Goal: Task Accomplishment & Management: Manage account settings

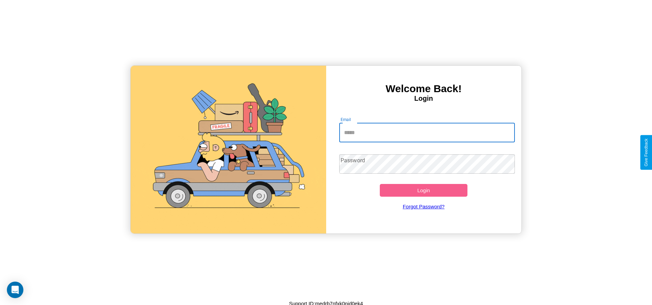
click at [427, 132] on input "Email" at bounding box center [427, 132] width 176 height 19
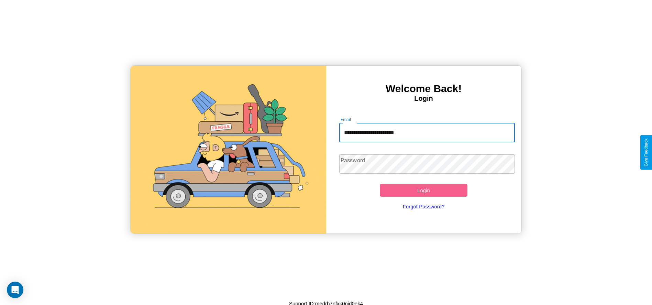
type input "**********"
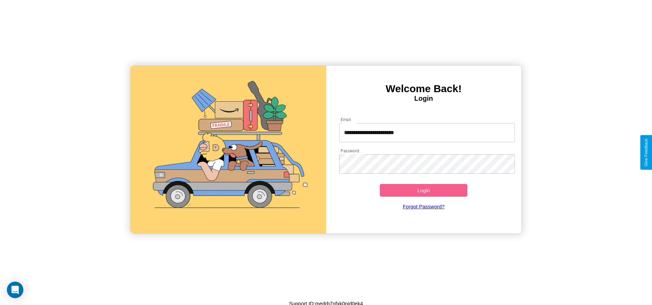
click at [424, 190] on button "Login" at bounding box center [424, 190] width 88 height 13
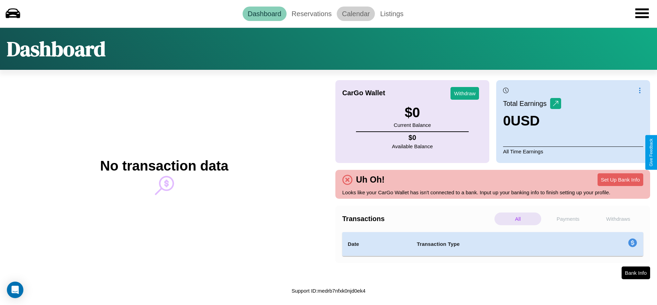
click at [356, 13] on link "Calendar" at bounding box center [356, 14] width 38 height 14
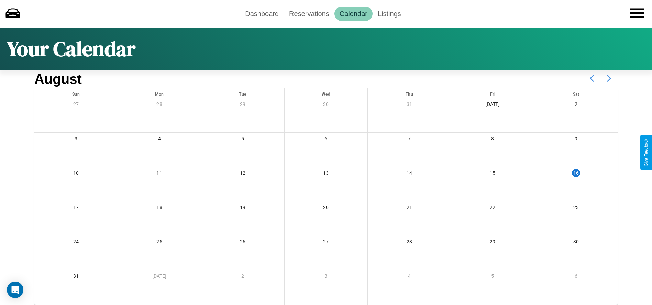
click at [609, 78] on icon at bounding box center [609, 78] width 17 height 17
click at [309, 13] on link "Reservations" at bounding box center [309, 14] width 51 height 14
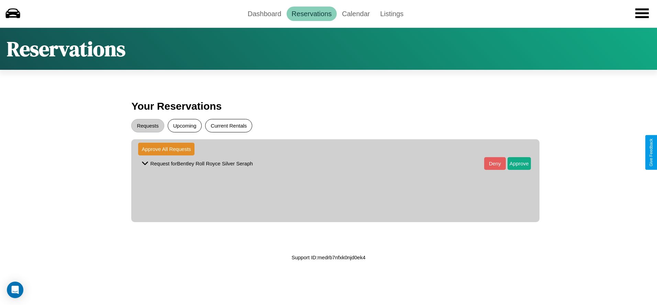
click at [229, 126] on button "Current Rentals" at bounding box center [228, 125] width 47 height 13
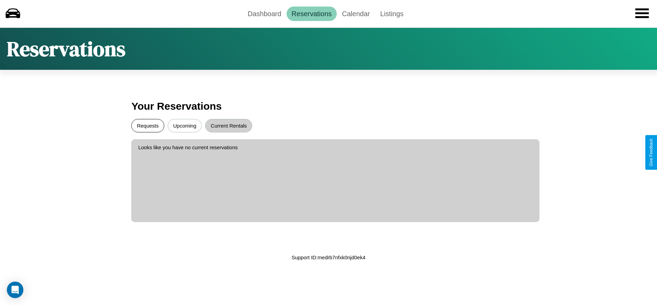
click at [148, 126] on button "Requests" at bounding box center [147, 125] width 33 height 13
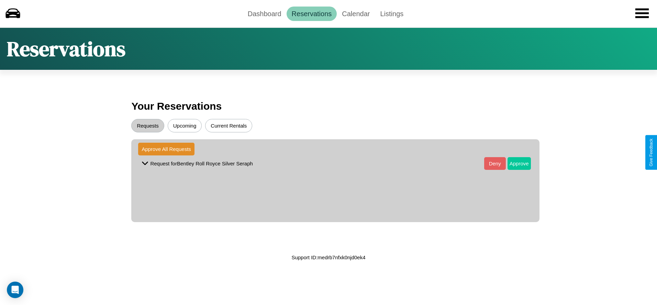
click at [514, 163] on button "Approve" at bounding box center [519, 163] width 23 height 13
